Goal: Task Accomplishment & Management: Complete application form

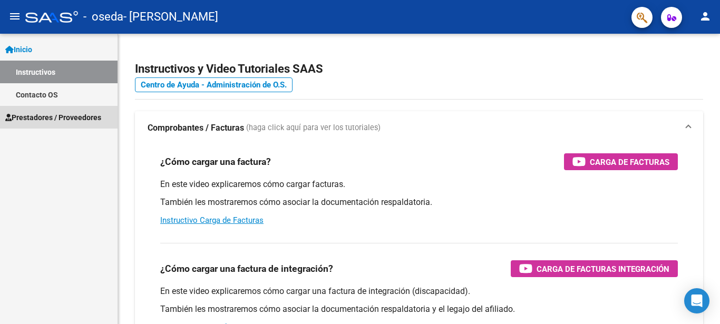
click at [80, 117] on span "Prestadores / Proveedores" at bounding box center [53, 118] width 96 height 12
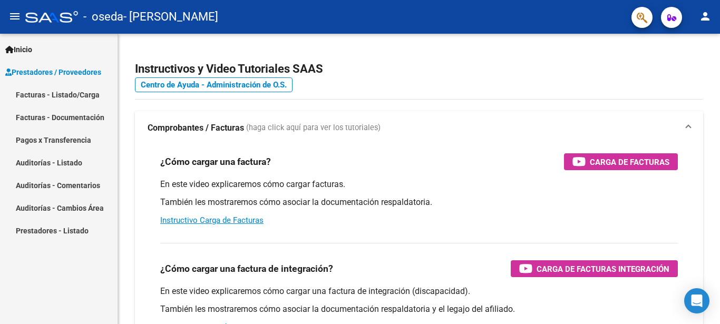
click at [85, 94] on link "Facturas - Listado/Carga" at bounding box center [58, 94] width 117 height 23
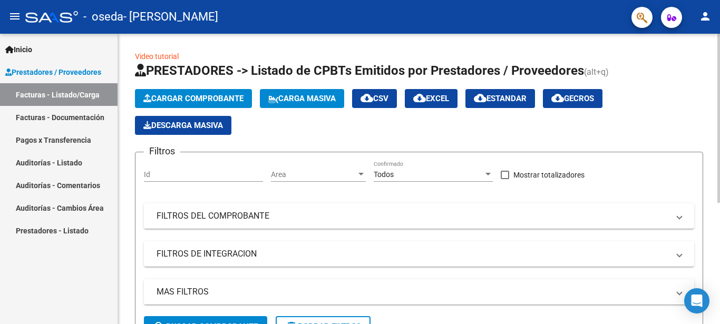
click at [215, 96] on span "Cargar Comprobante" at bounding box center [193, 98] width 100 height 9
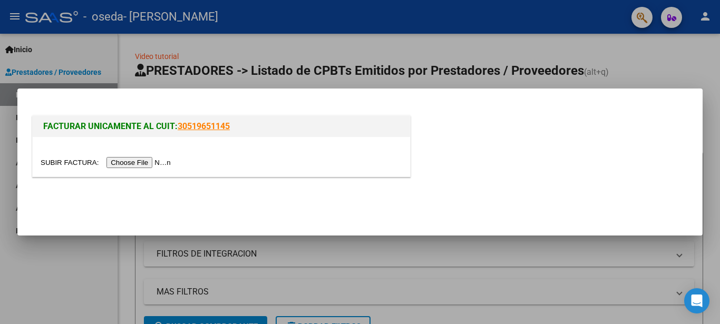
click at [61, 159] on input "file" at bounding box center [107, 162] width 133 height 11
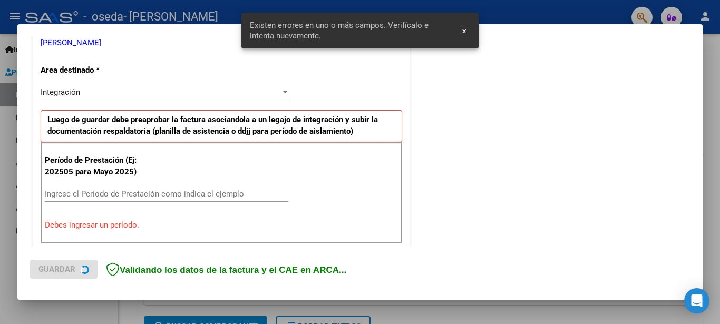
scroll to position [231, 0]
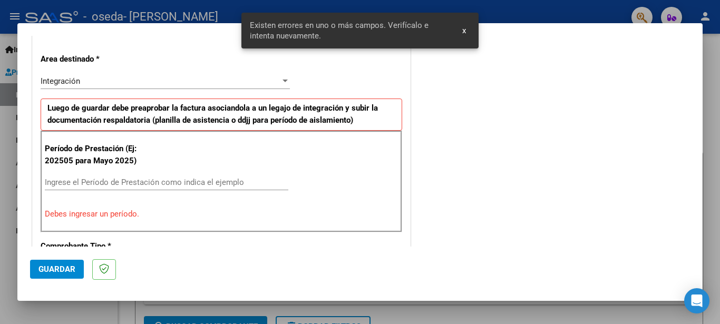
click at [146, 177] on div "Ingrese el Período de Prestación como indica el ejemplo" at bounding box center [166, 182] width 243 height 16
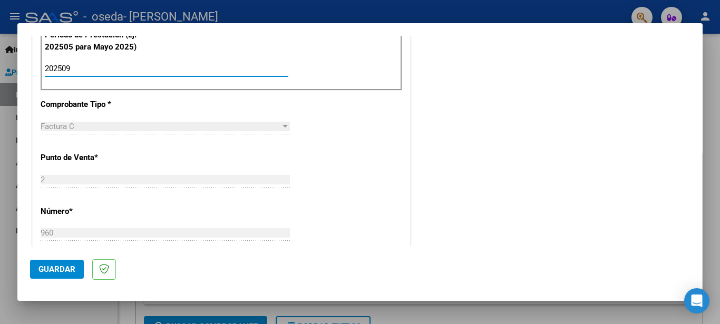
type input "202509"
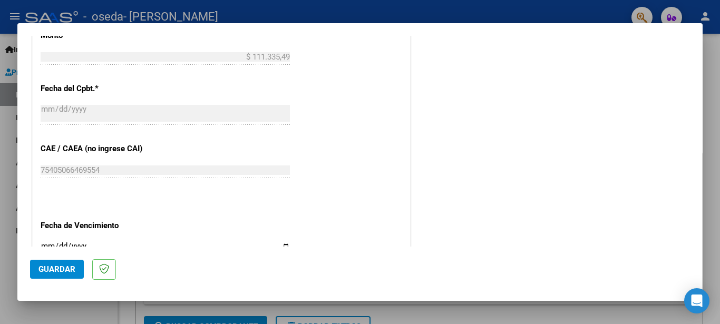
scroll to position [631, 0]
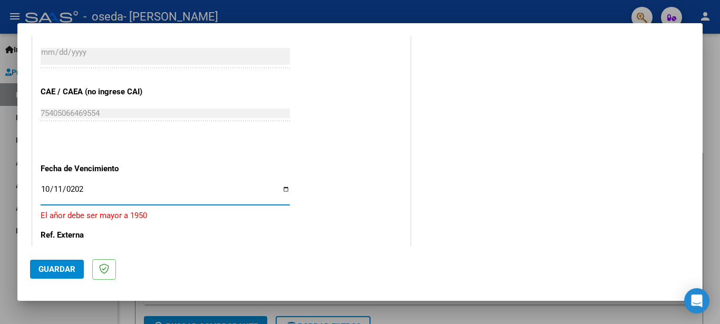
type input "[DATE]"
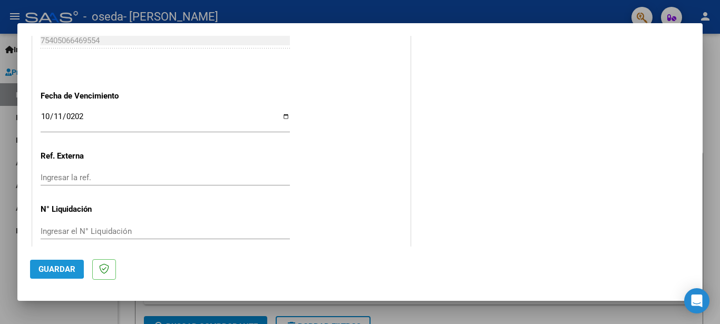
click at [47, 268] on span "Guardar" at bounding box center [56, 269] width 37 height 9
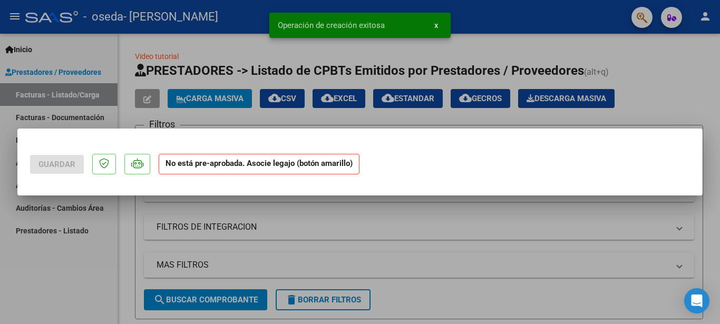
scroll to position [0, 0]
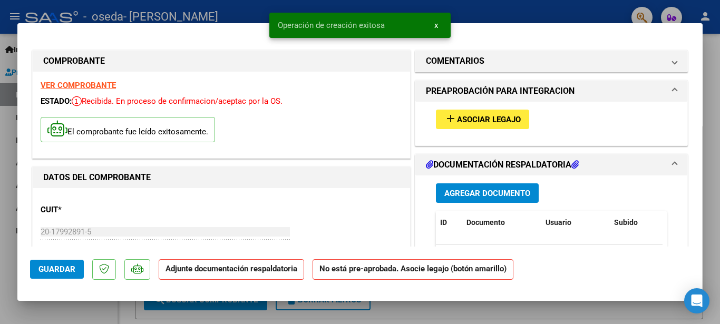
click at [488, 121] on span "Asociar Legajo" at bounding box center [489, 119] width 64 height 9
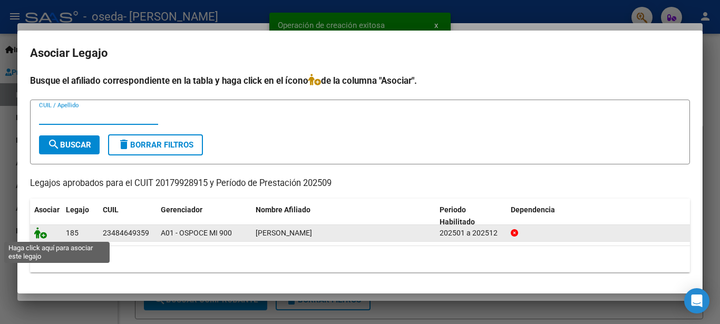
click at [40, 233] on icon at bounding box center [40, 233] width 13 height 12
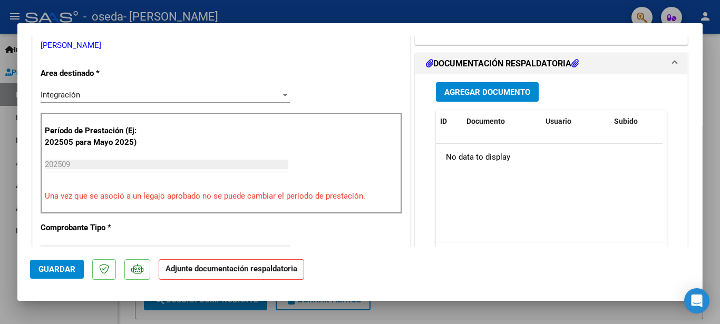
scroll to position [228, 0]
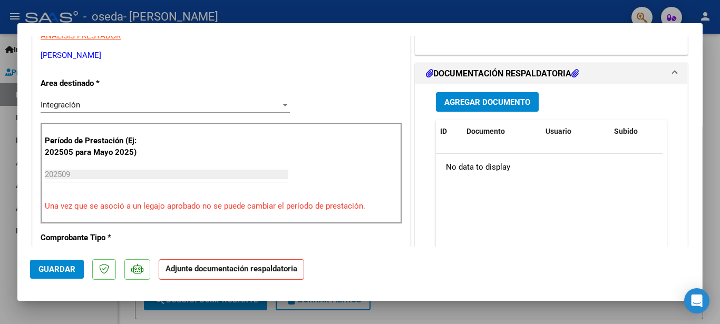
click at [468, 95] on button "Agregar Documento" at bounding box center [487, 101] width 103 height 19
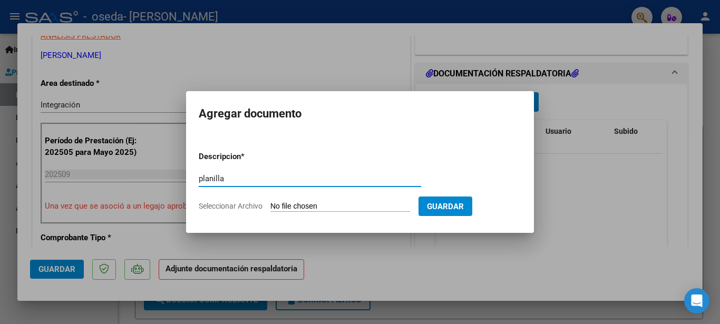
type input "planilla"
click at [298, 202] on input "Seleccionar Archivo" at bounding box center [340, 207] width 140 height 10
type input "C:\fakepath\2025 09 planilla [PERSON_NAME].pdf"
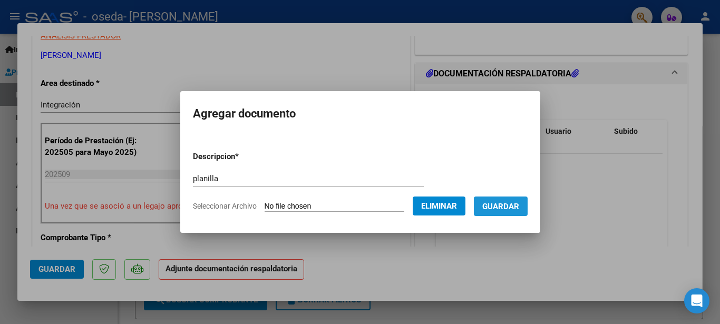
click at [514, 205] on span "Guardar" at bounding box center [500, 206] width 37 height 9
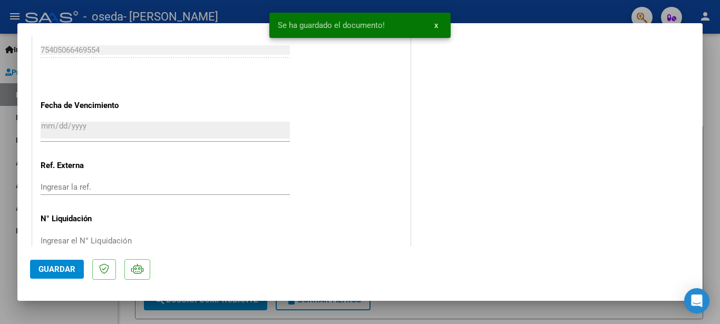
scroll to position [720, 0]
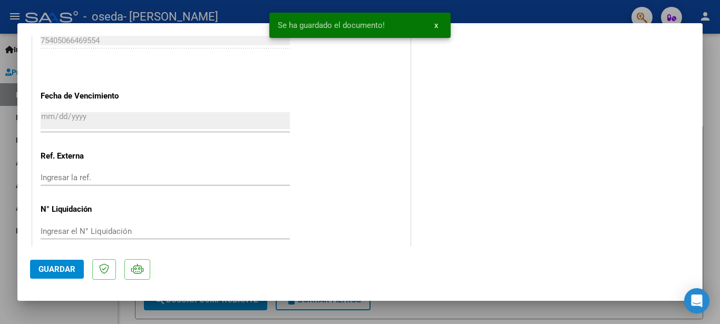
click at [52, 266] on span "Guardar" at bounding box center [56, 269] width 37 height 9
click at [434, 311] on div at bounding box center [360, 162] width 720 height 324
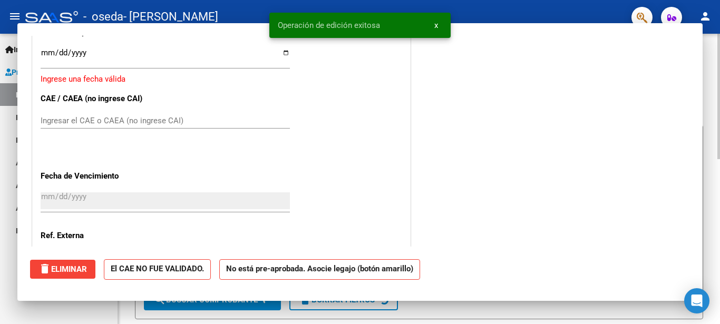
scroll to position [0, 0]
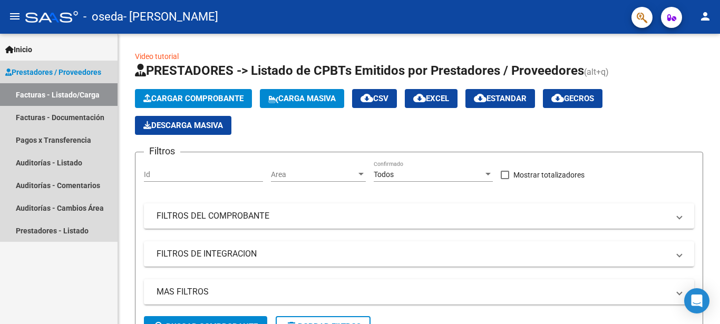
click at [80, 96] on link "Facturas - Listado/Carga" at bounding box center [58, 94] width 117 height 23
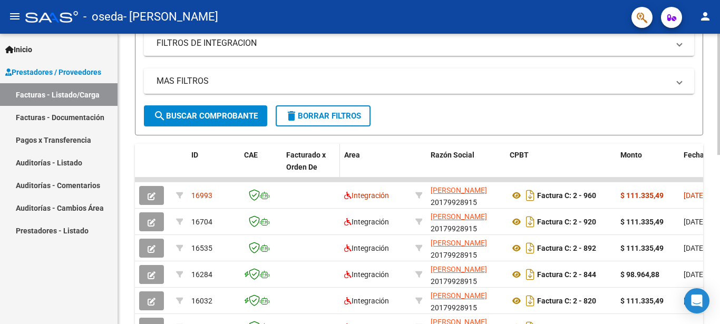
scroll to position [215, 0]
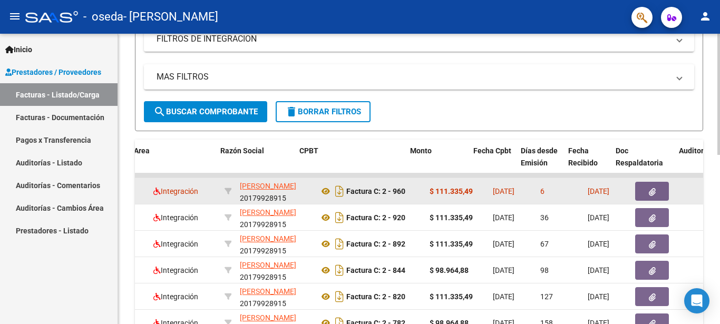
drag, startPoint x: 524, startPoint y: 204, endPoint x: 698, endPoint y: 208, distance: 173.9
click at [425, 204] on datatable-body-cell "Factura C: 2 - 960" at bounding box center [370, 191] width 111 height 26
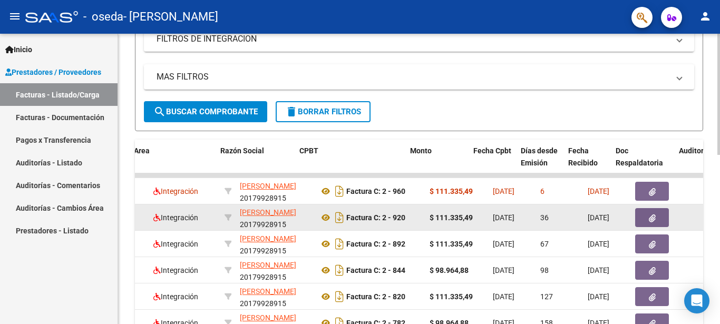
scroll to position [0, 210]
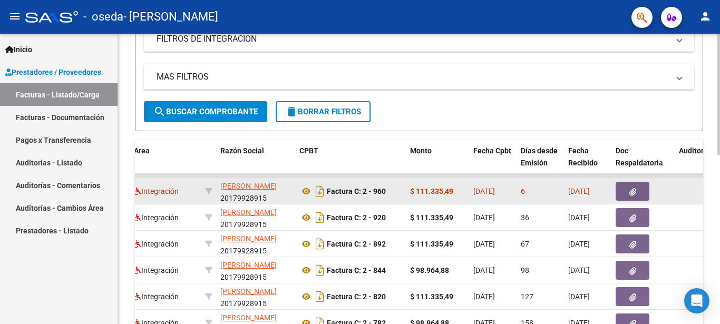
click at [554, 198] on datatable-body-cell "6" at bounding box center [539, 191] width 47 height 26
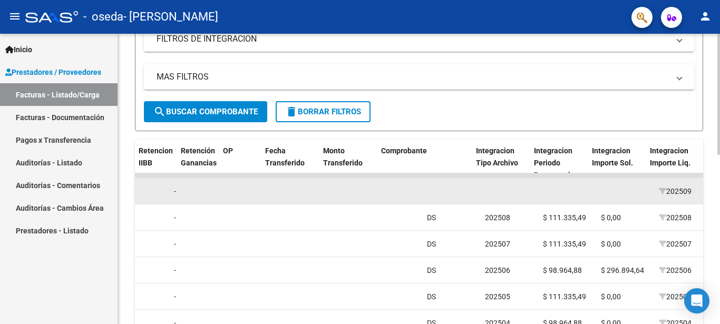
drag, startPoint x: 692, startPoint y: 194, endPoint x: 719, endPoint y: 198, distance: 27.1
click at [85, 198] on datatable-body-cell at bounding box center [60, 191] width 50 height 26
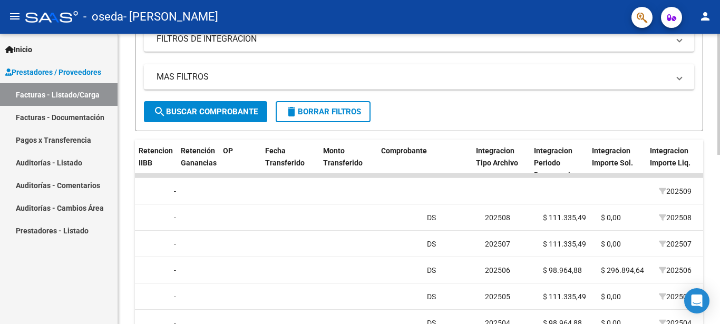
scroll to position [0, 866]
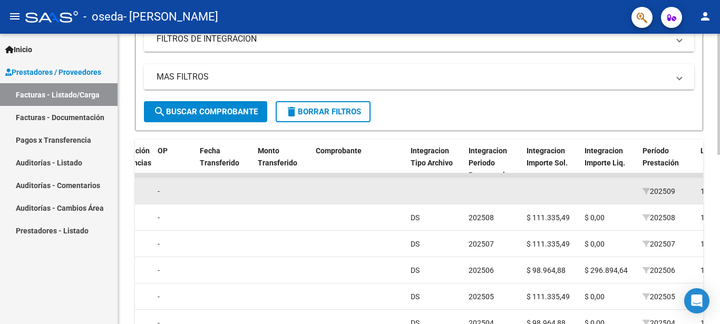
click at [606, 193] on datatable-body-cell at bounding box center [609, 191] width 58 height 26
drag, startPoint x: 521, startPoint y: 197, endPoint x: 168, endPoint y: 183, distance: 353.8
click at [522, 183] on datatable-body-cell at bounding box center [551, 191] width 58 height 26
